Goal: Obtain resource: Download file/media

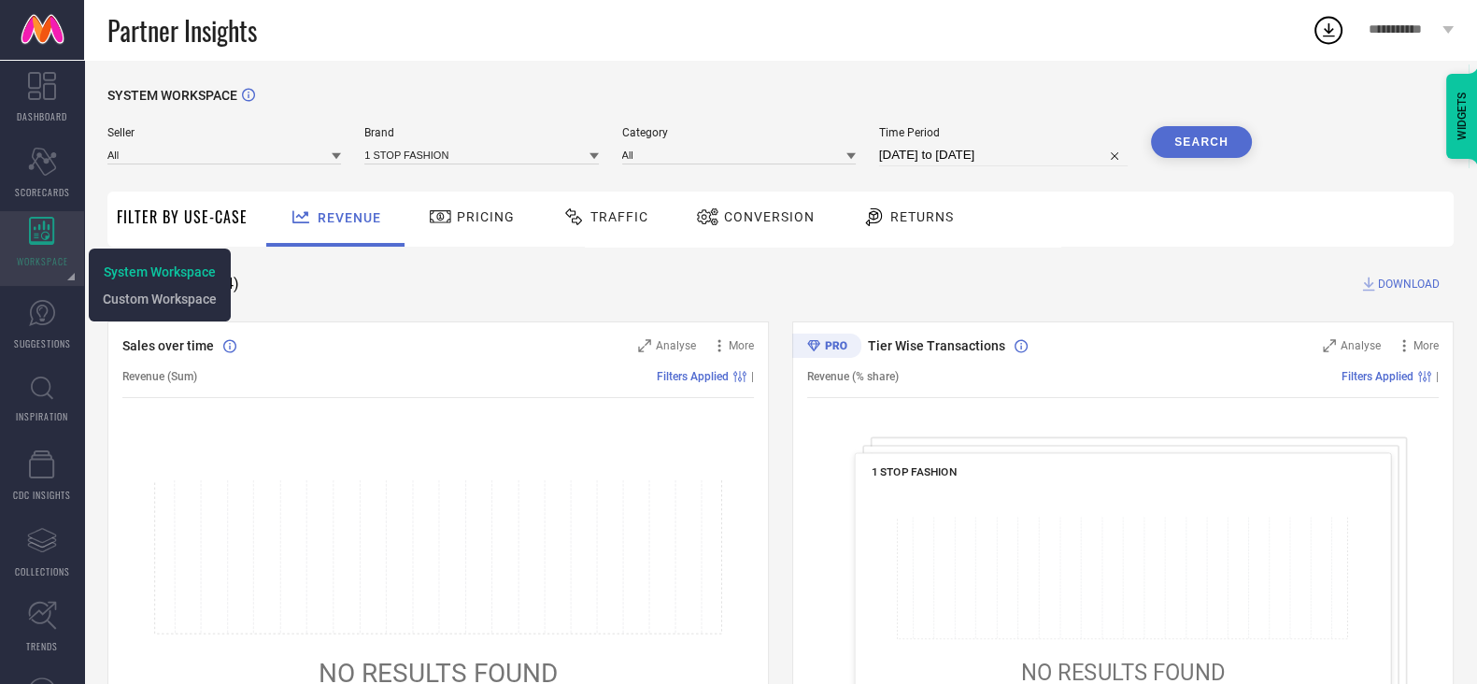
click at [37, 242] on icon at bounding box center [41, 231] width 25 height 28
click at [151, 275] on span "System Workspace" at bounding box center [160, 271] width 112 height 15
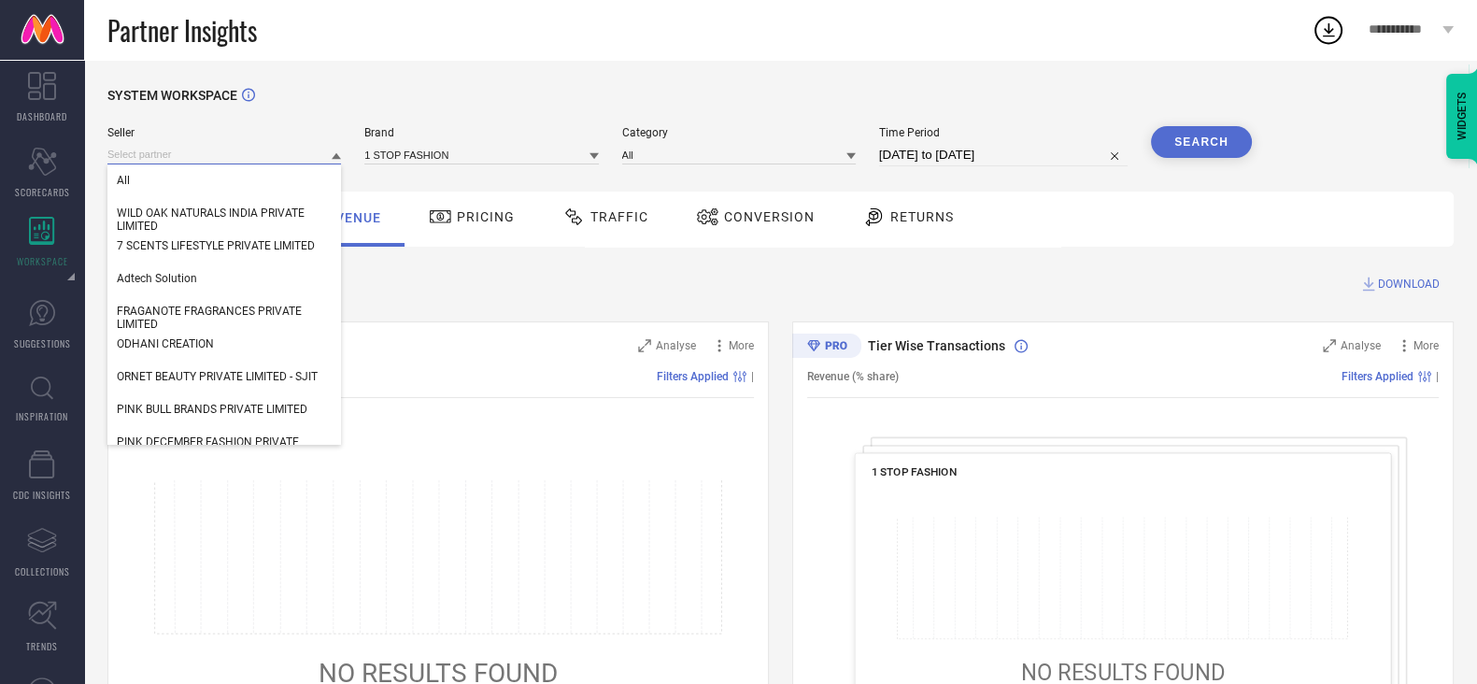
click at [198, 155] on input at bounding box center [224, 155] width 234 height 20
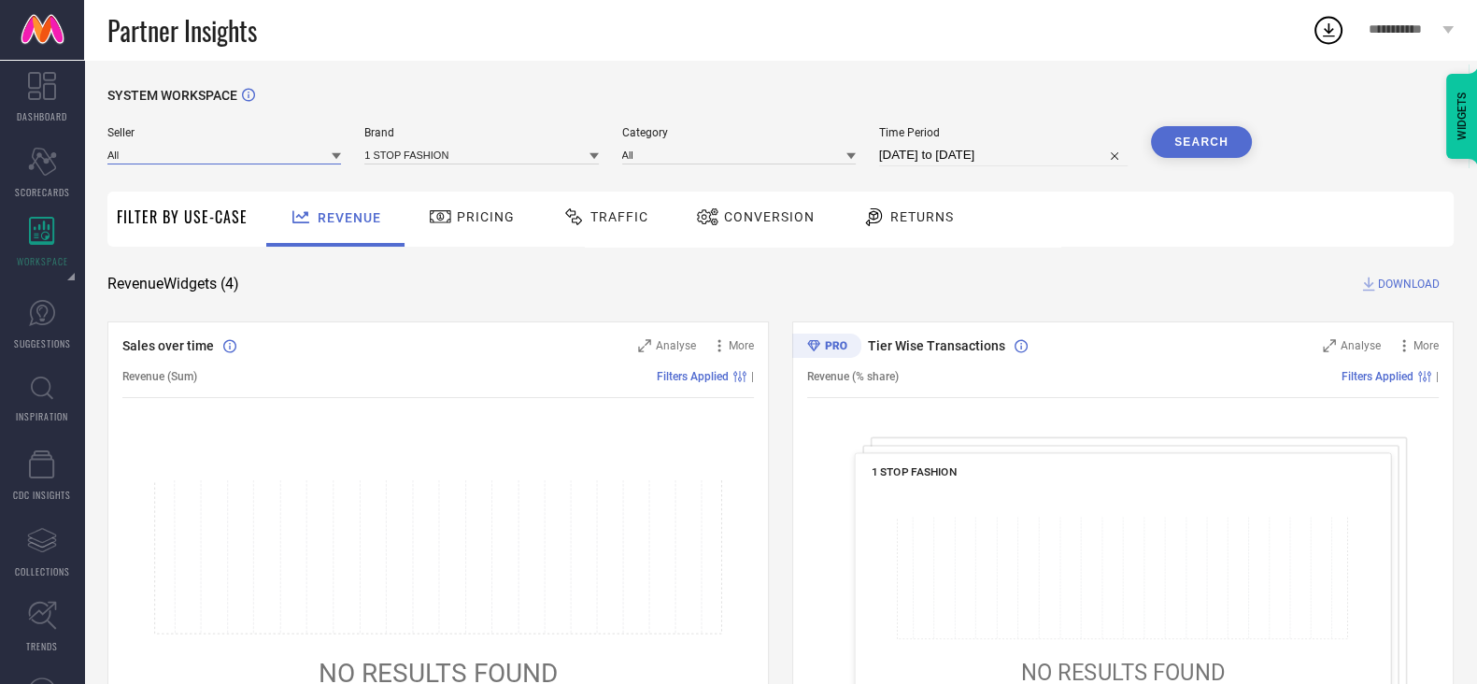
click at [198, 155] on input at bounding box center [224, 155] width 234 height 20
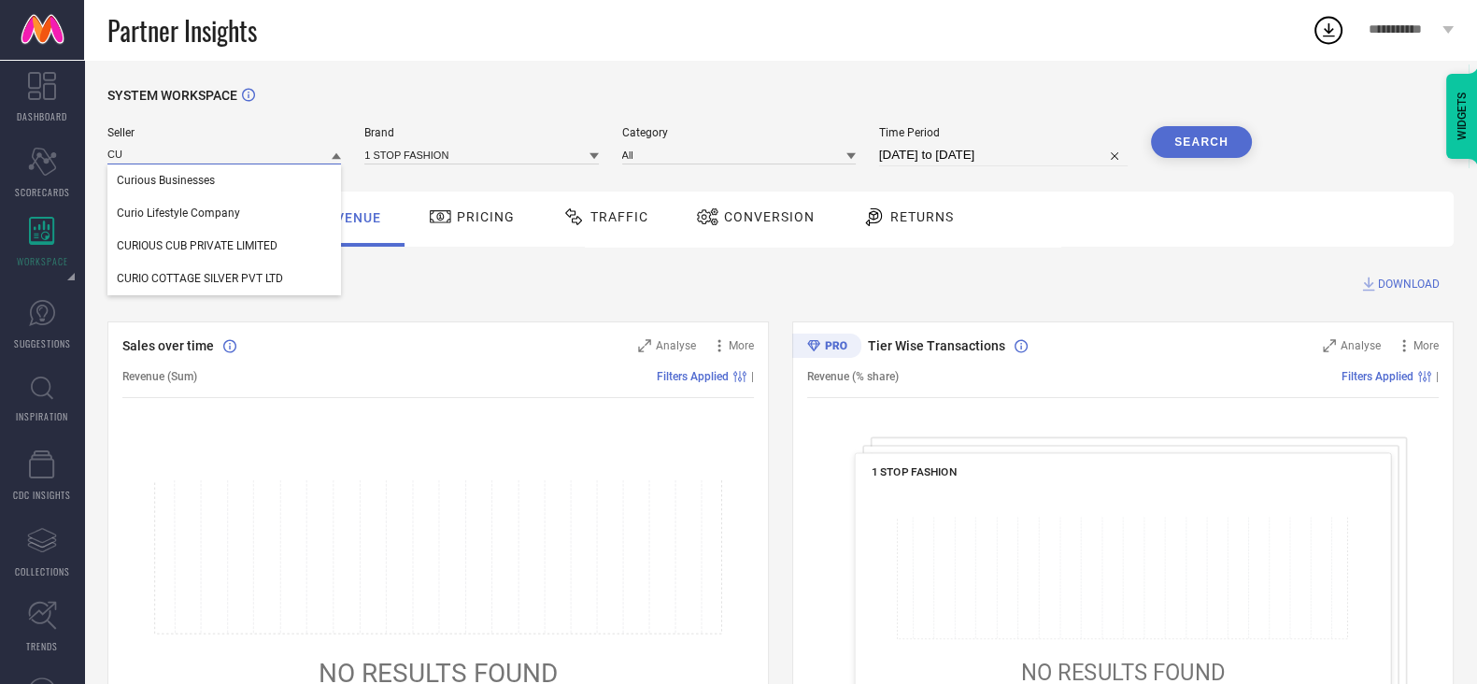
type input "C"
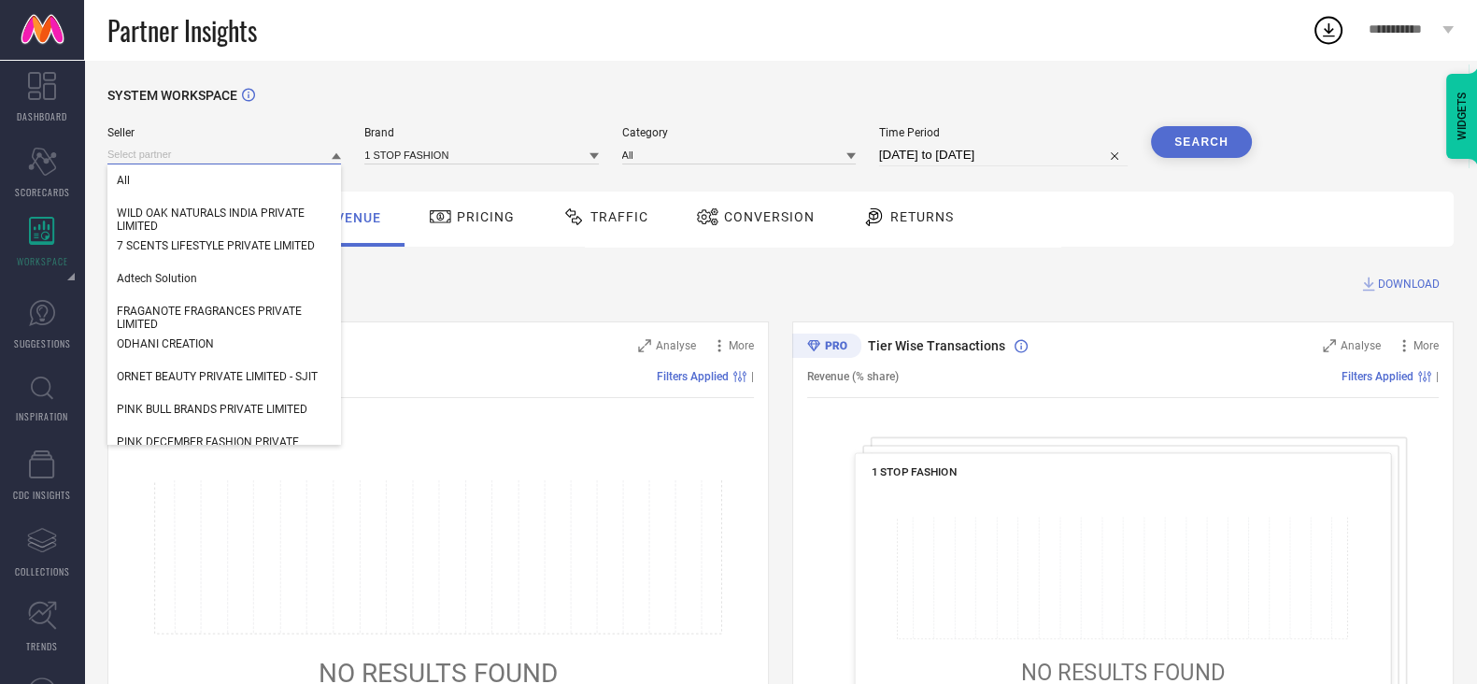
paste input "CURIO COTTAGE SILVER PVT LTD"
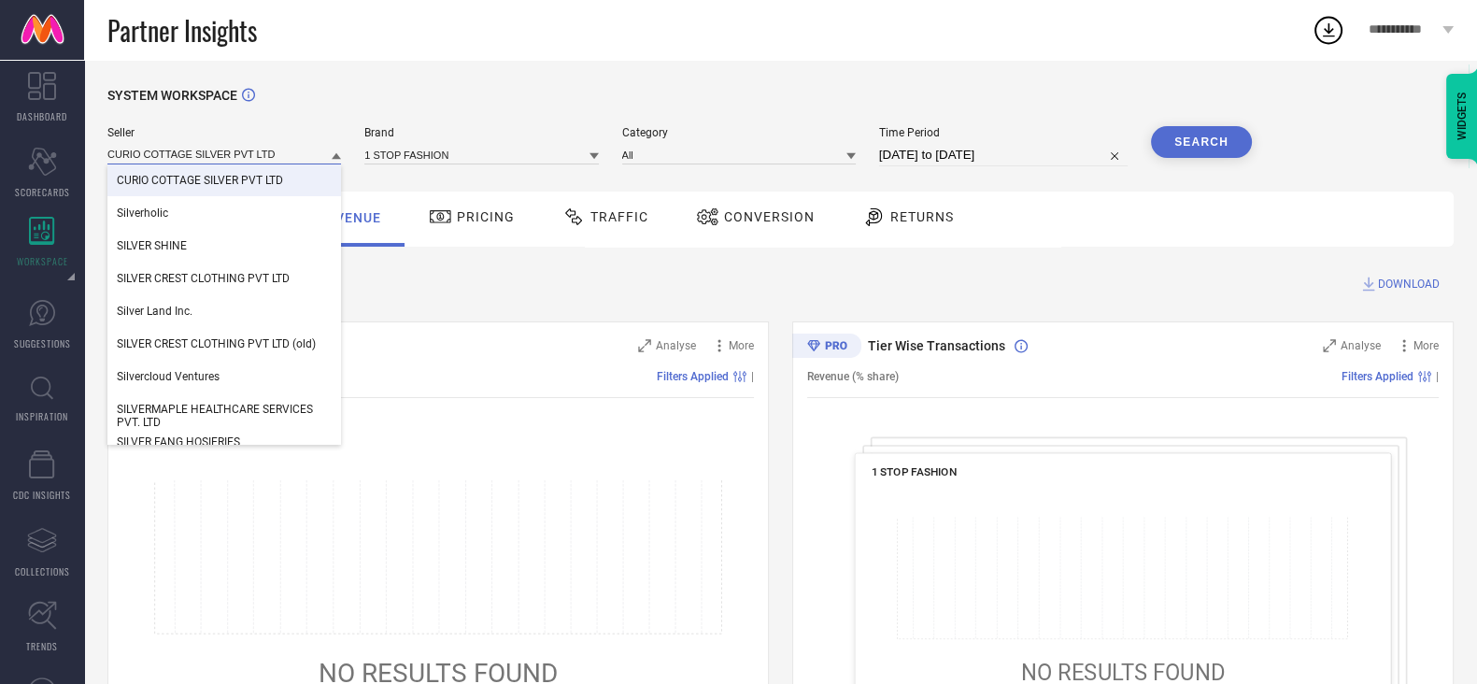
type input "CURIO COTTAGE SILVER PVT LTD"
click at [229, 178] on span "CURIO COTTAGE SILVER PVT LTD" at bounding box center [200, 180] width 166 height 13
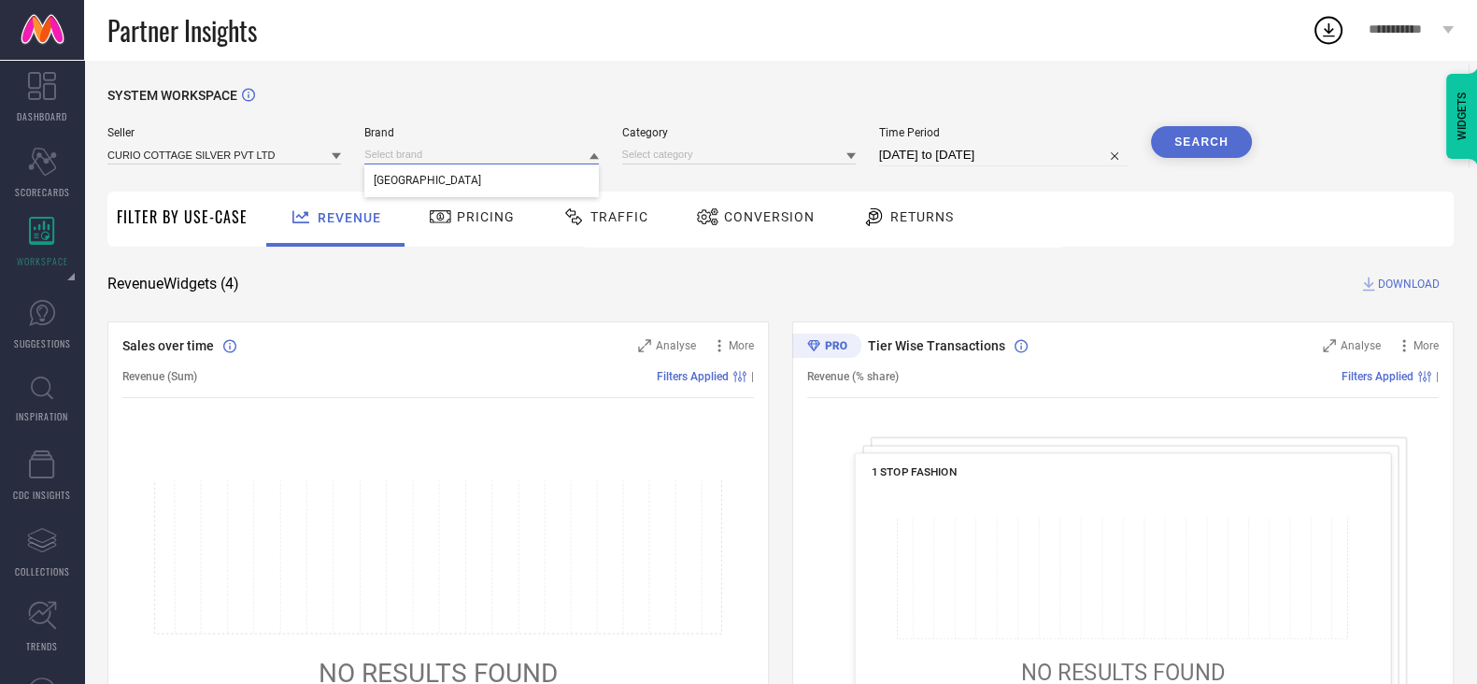
click at [447, 151] on input at bounding box center [481, 155] width 234 height 20
click at [447, 154] on input at bounding box center [481, 155] width 234 height 20
click at [459, 191] on div "[GEOGRAPHIC_DATA]" at bounding box center [481, 180] width 234 height 32
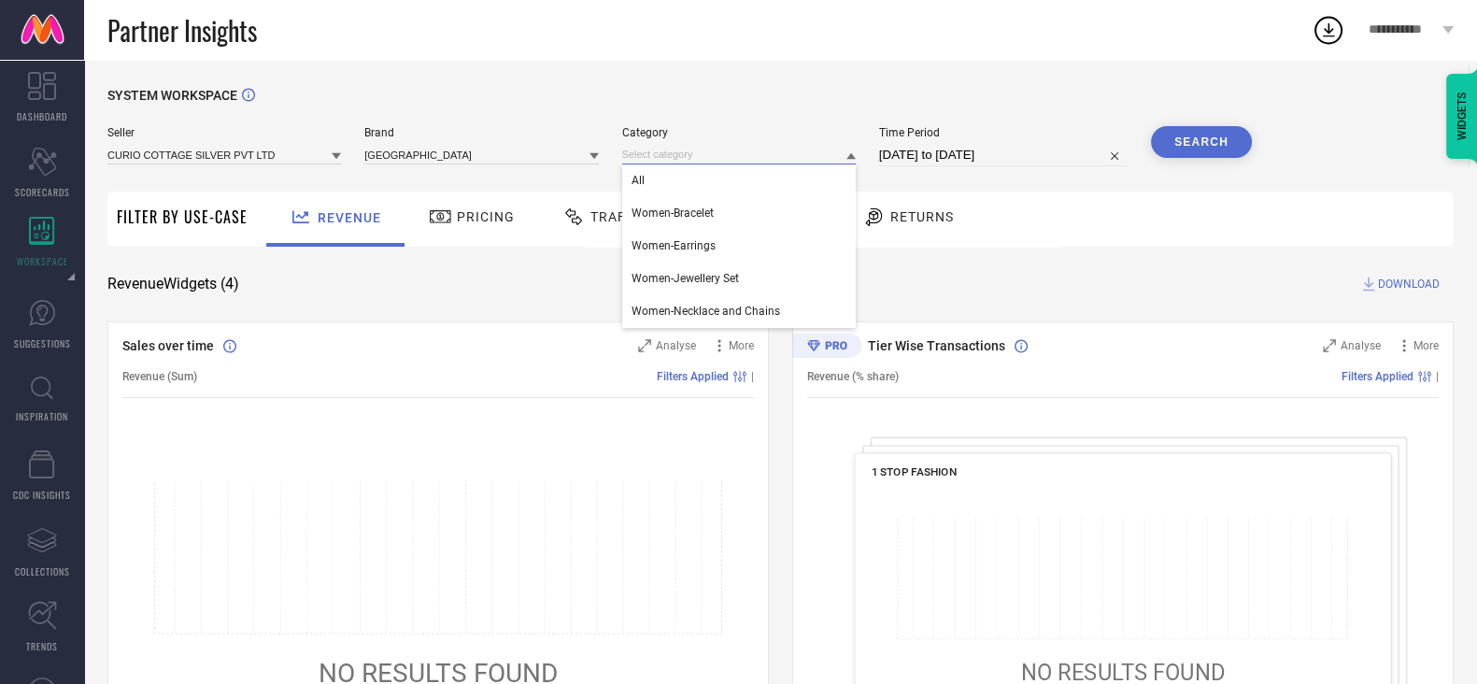
click at [700, 153] on input at bounding box center [739, 155] width 234 height 20
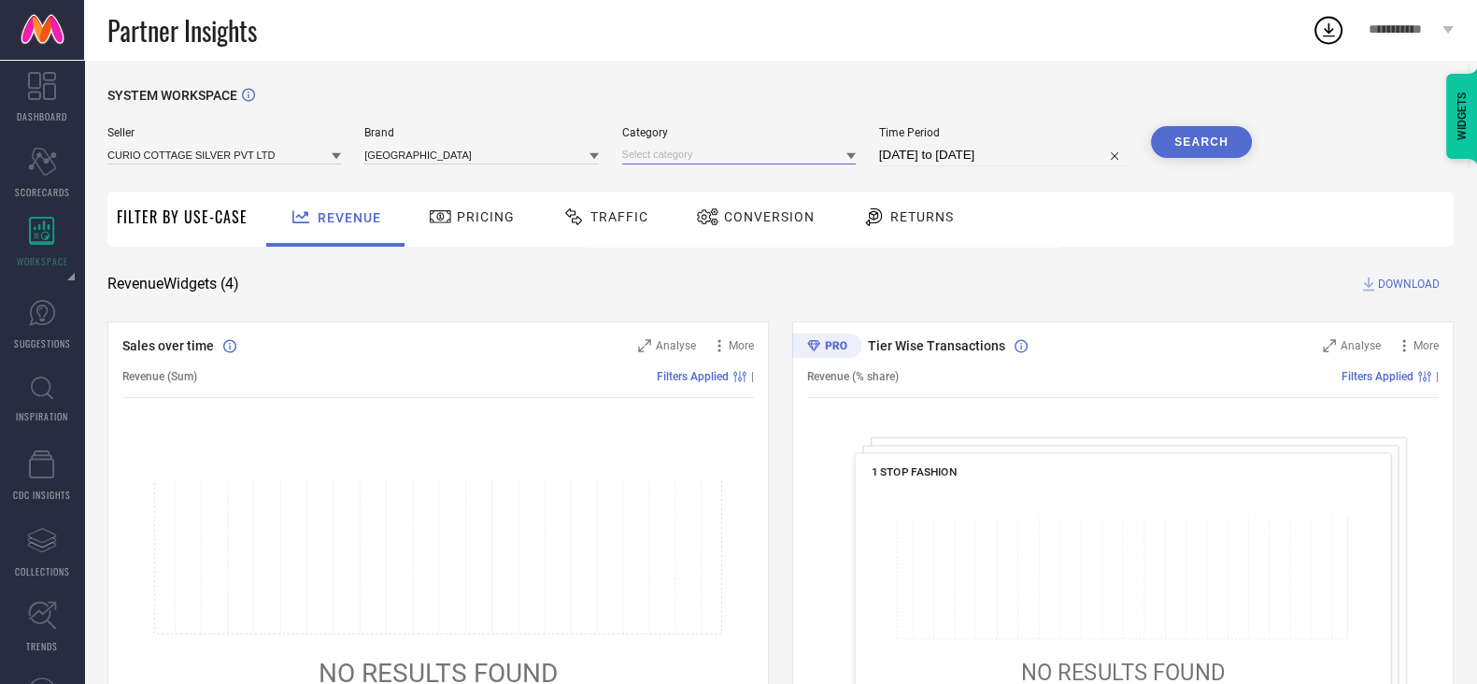
click at [700, 159] on input at bounding box center [739, 155] width 234 height 20
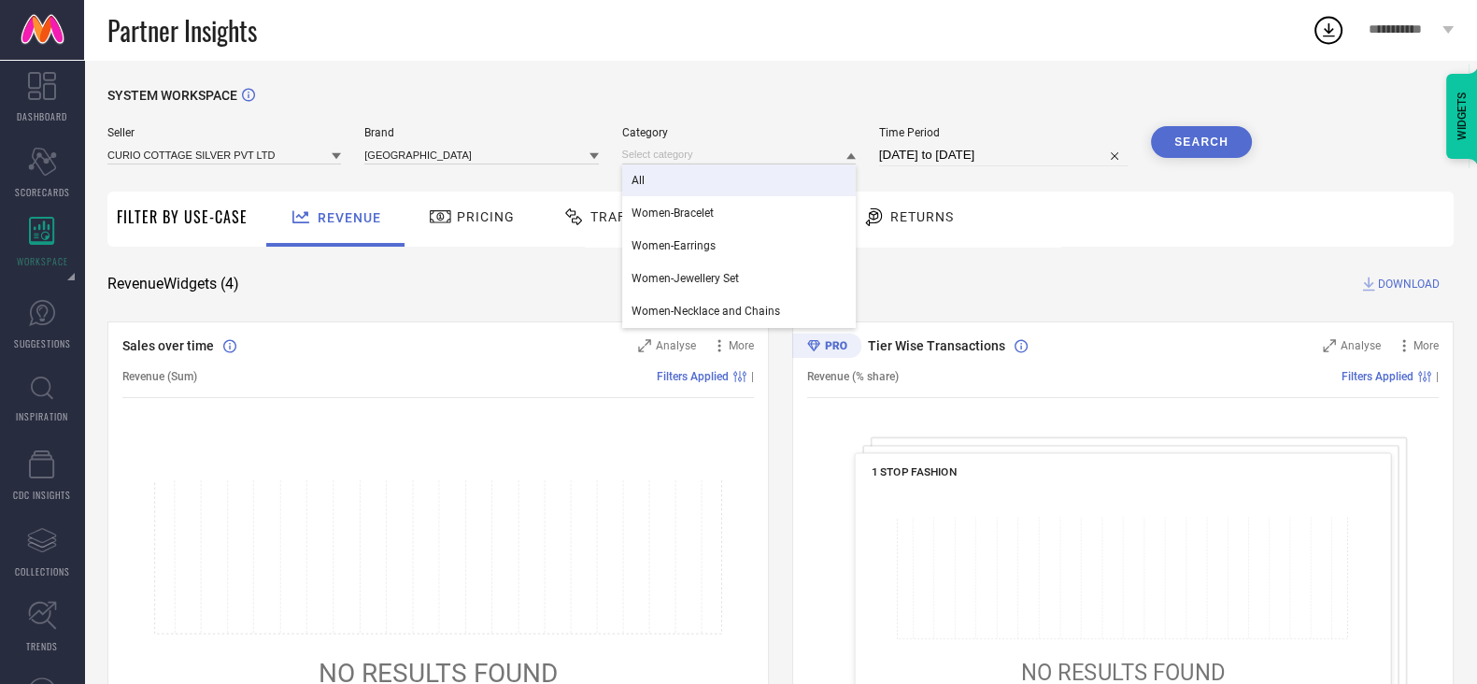
click at [705, 179] on div "All" at bounding box center [739, 180] width 234 height 32
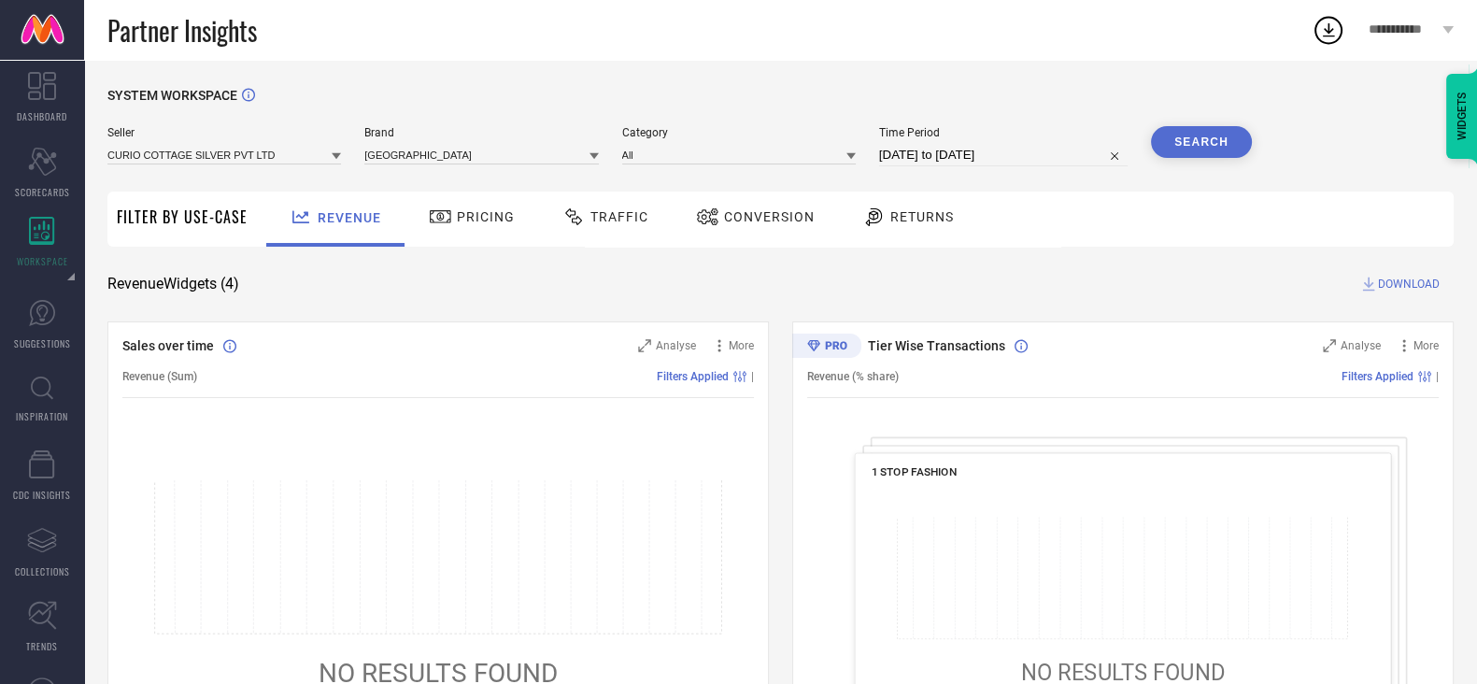
select select "7"
select select "2025"
select select "8"
select select "2025"
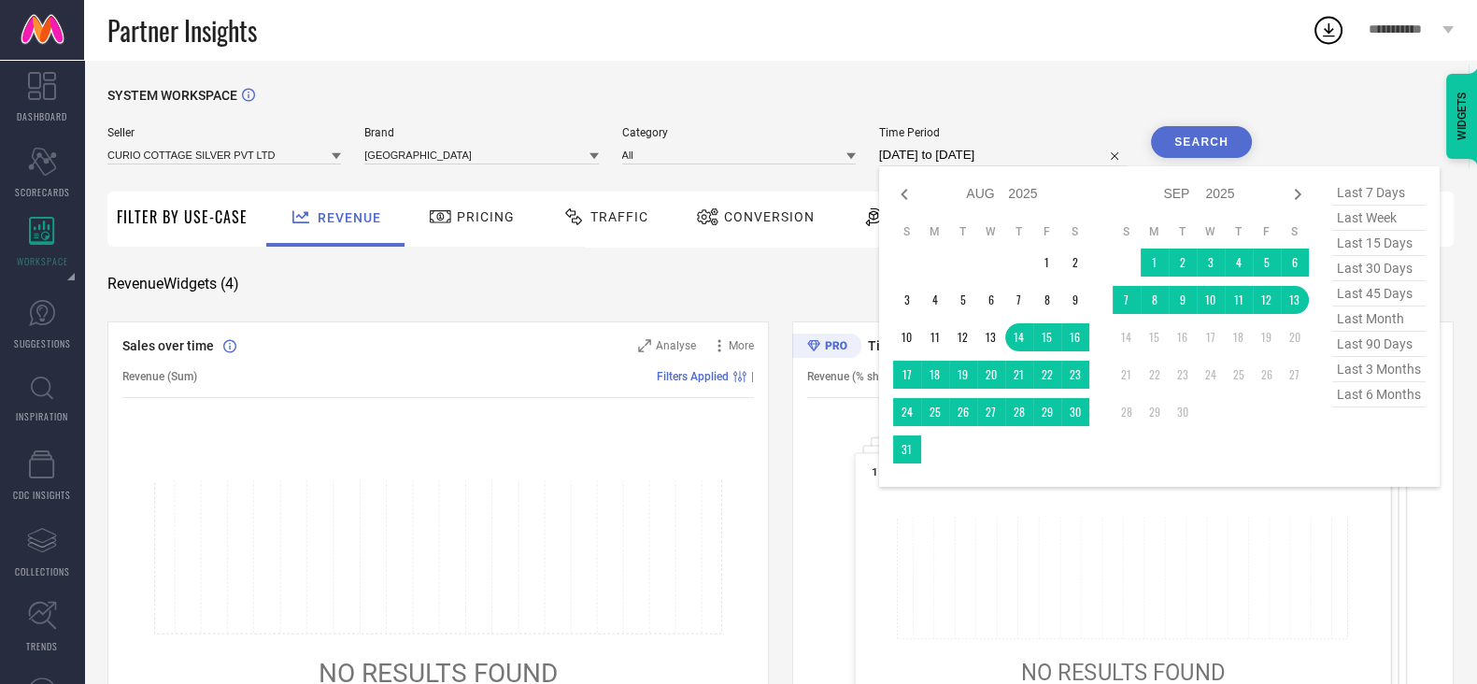
click at [952, 150] on input "[DATE] to [DATE]" at bounding box center [1003, 155] width 248 height 22
click at [1365, 268] on span "last 30 days" at bounding box center [1378, 268] width 93 height 25
type input "[DATE] to [DATE]"
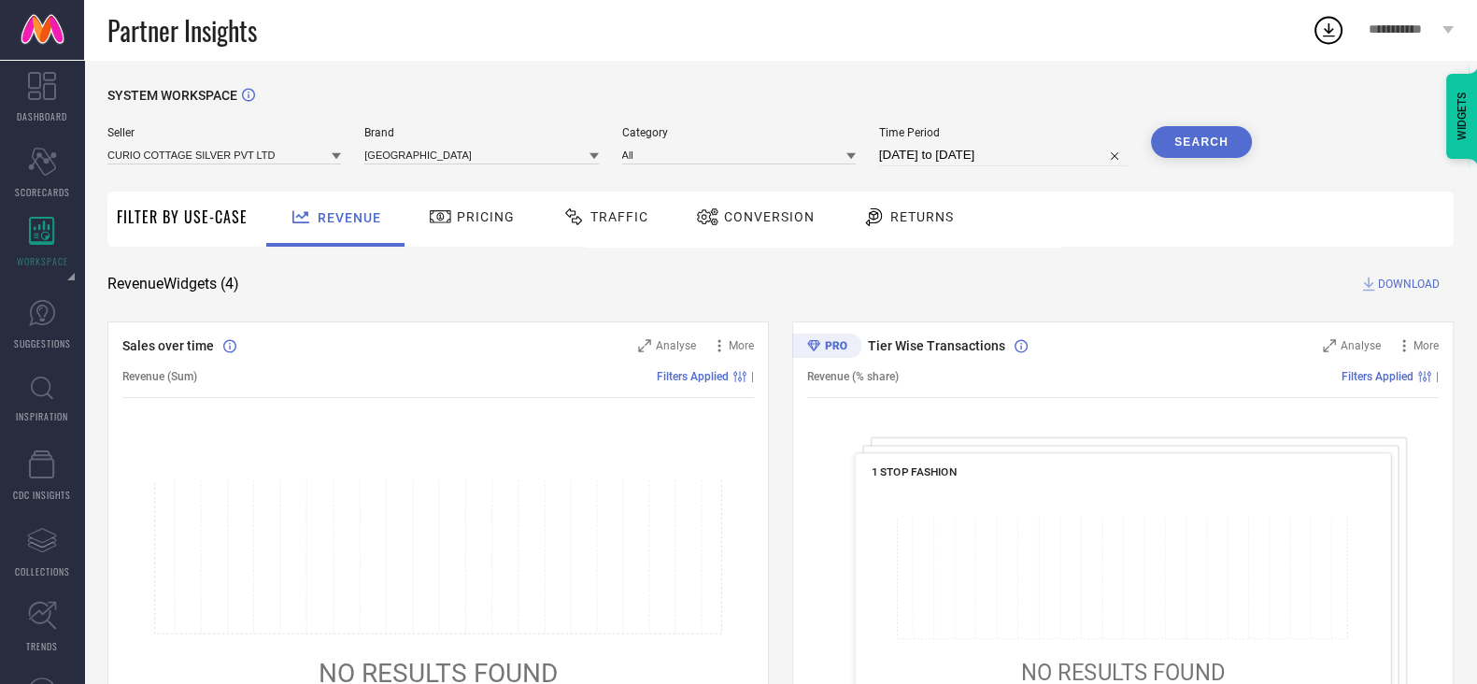
click at [879, 214] on icon at bounding box center [873, 217] width 23 height 22
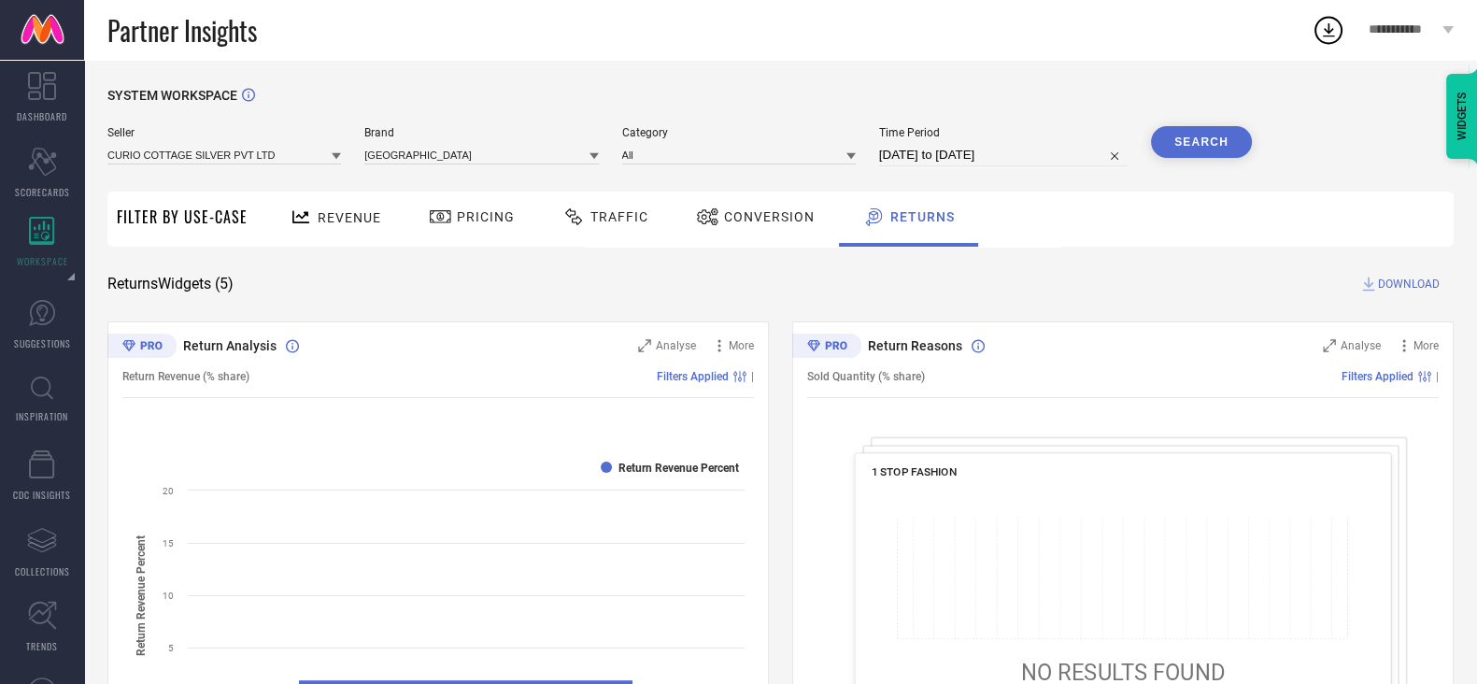
click at [1219, 149] on button "Search" at bounding box center [1201, 142] width 101 height 32
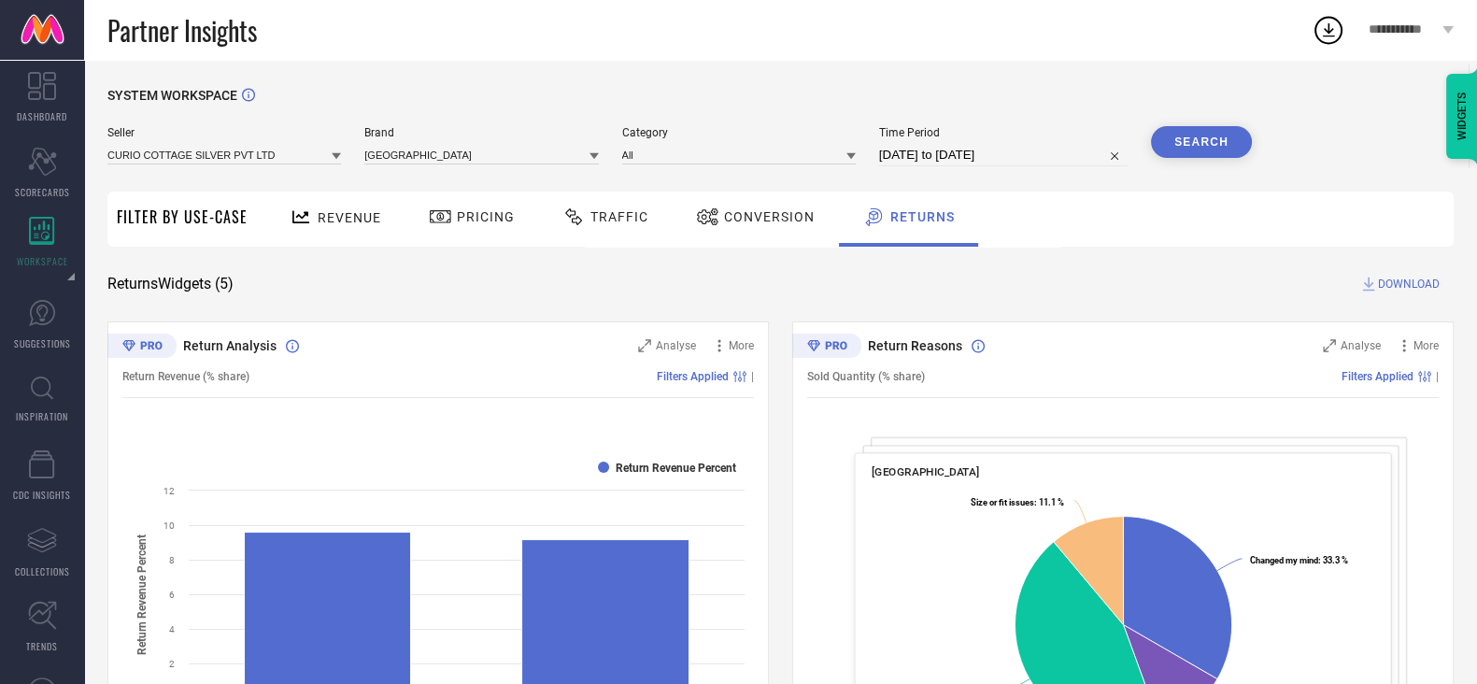
click at [1397, 280] on span "DOWNLOAD" at bounding box center [1409, 284] width 62 height 19
